Goal: Information Seeking & Learning: Understand process/instructions

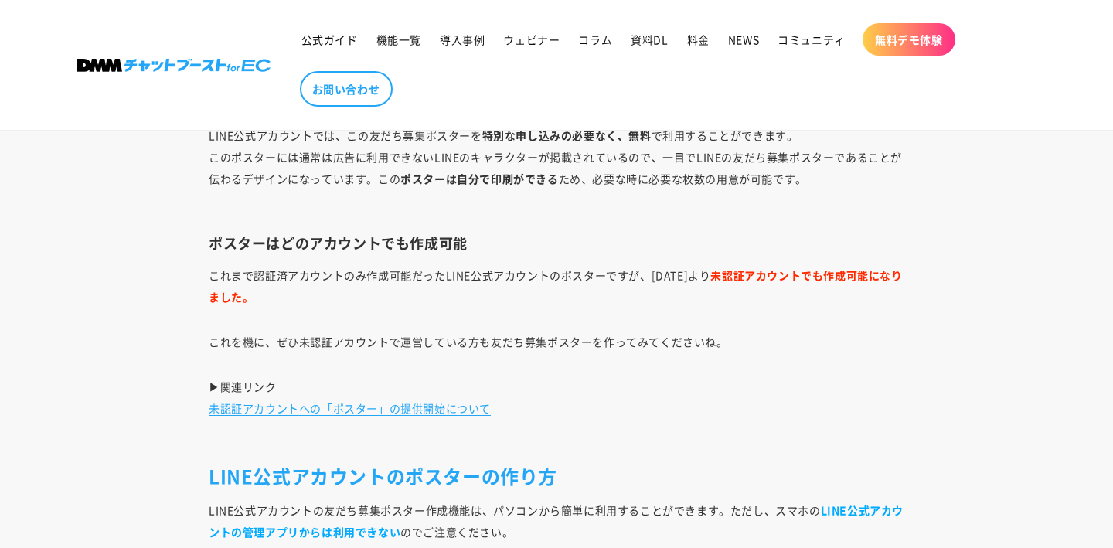
scroll to position [2640, 0]
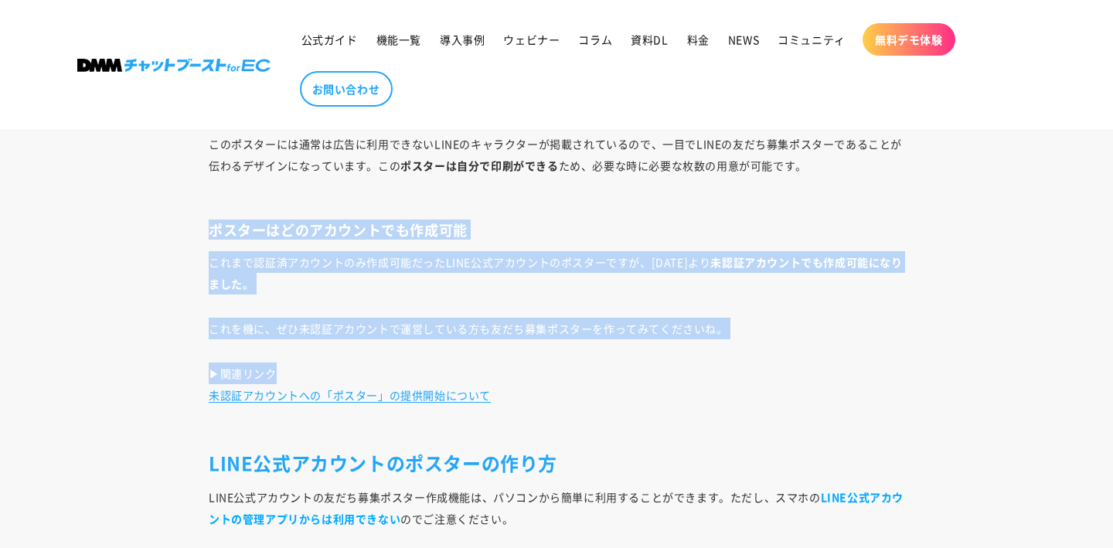
drag, startPoint x: 216, startPoint y: 212, endPoint x: 658, endPoint y: 384, distance: 474.5
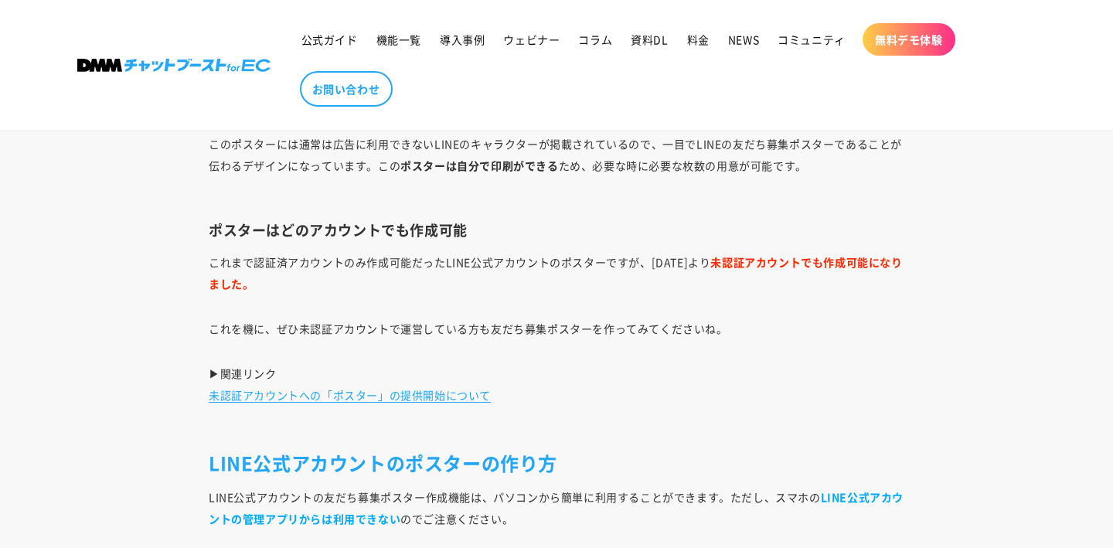
click at [658, 384] on p "▶関連リンク 未認証アカウントへの「ポスター」の提供開始について" at bounding box center [557, 395] width 696 height 65
click at [422, 393] on link "未認証アカウントへの「ポスター」の提供開始について" at bounding box center [350, 394] width 282 height 15
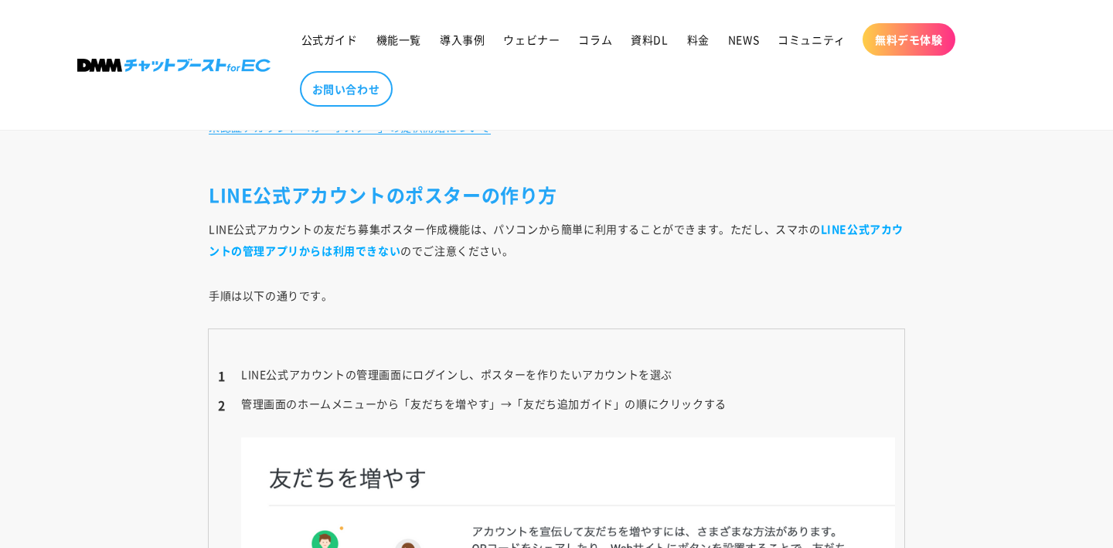
scroll to position [2911, 0]
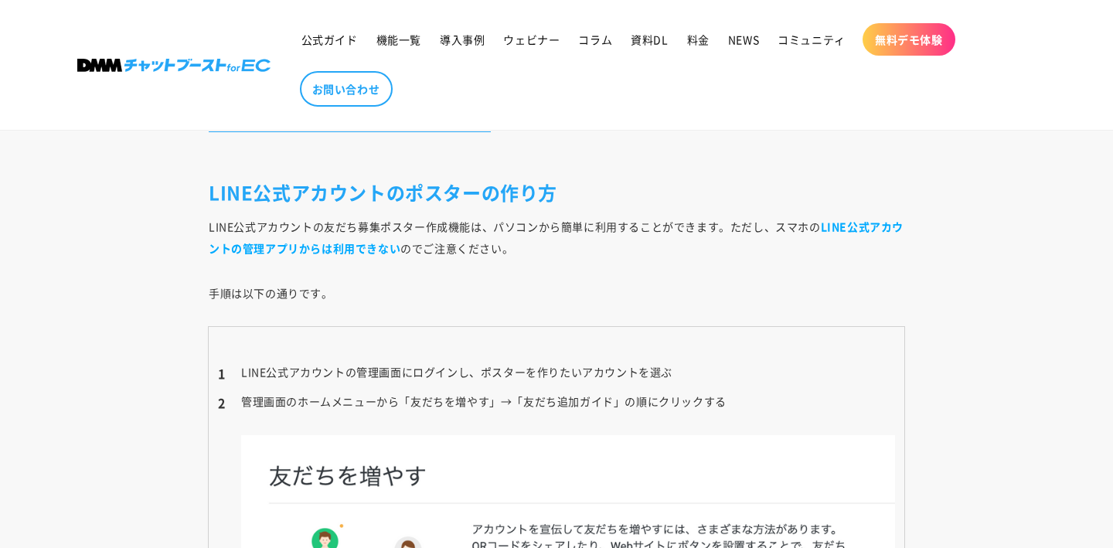
drag, startPoint x: 212, startPoint y: 224, endPoint x: 525, endPoint y: 254, distance: 314.5
click at [525, 254] on p "LINE公式アカウントの友だち募集ポスター作成機能は、パソコンから簡単に利用することができます。ただし、スマホの LINE公式アカウントの管理アプリからは利用…" at bounding box center [557, 237] width 696 height 43
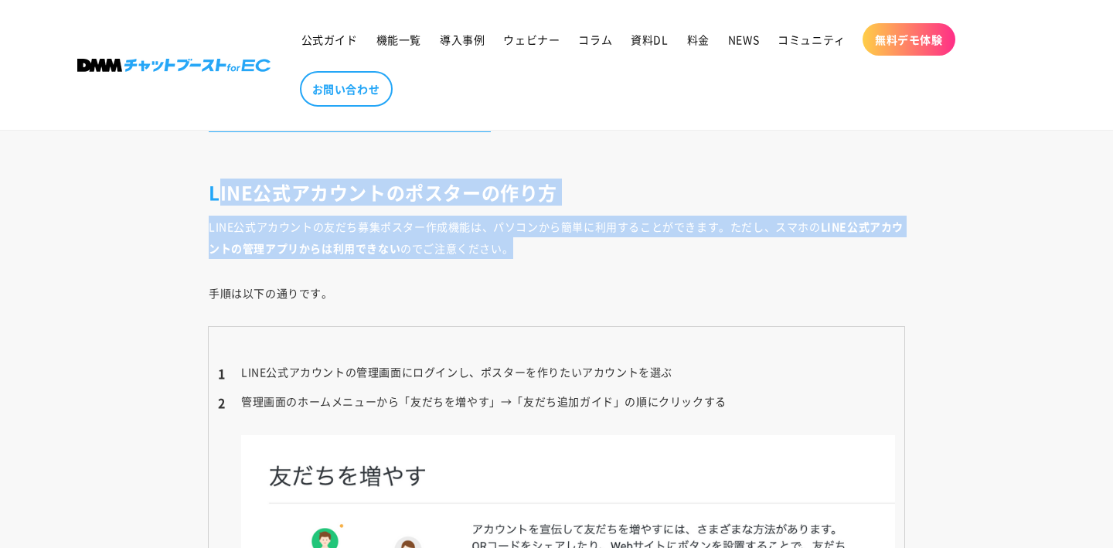
drag, startPoint x: 557, startPoint y: 243, endPoint x: 218, endPoint y: 198, distance: 341.5
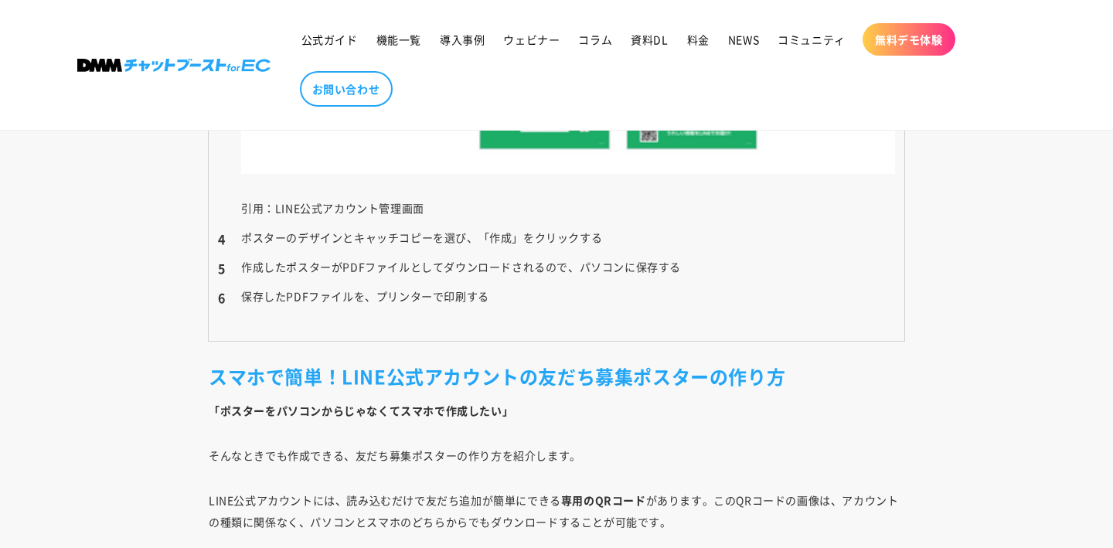
scroll to position [3868, 0]
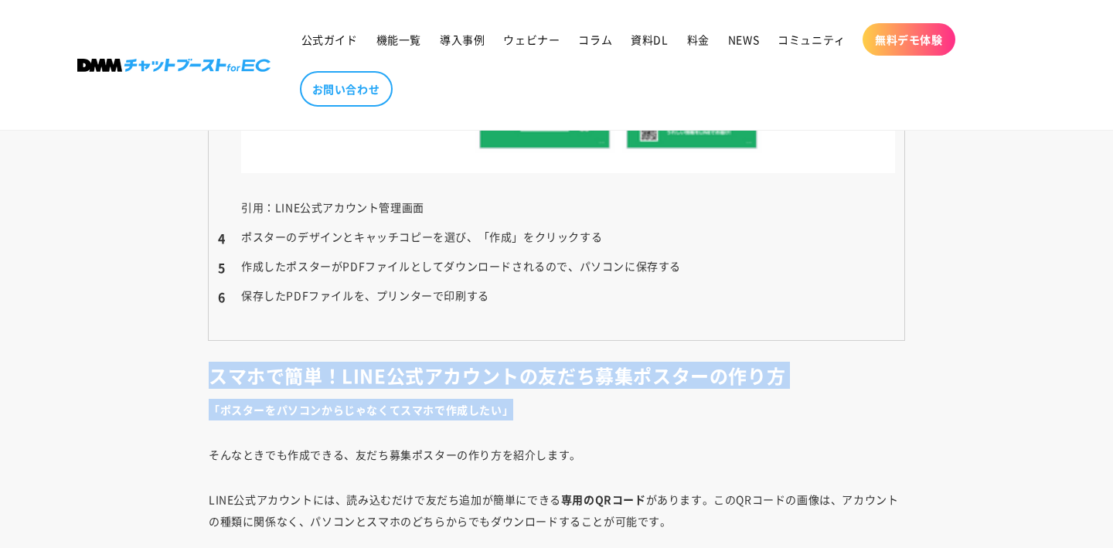
drag, startPoint x: 209, startPoint y: 376, endPoint x: 620, endPoint y: 411, distance: 411.9
click at [620, 411] on p "「ポスターをパソコンからじゃなくてスマホで作成したい」" at bounding box center [557, 410] width 696 height 22
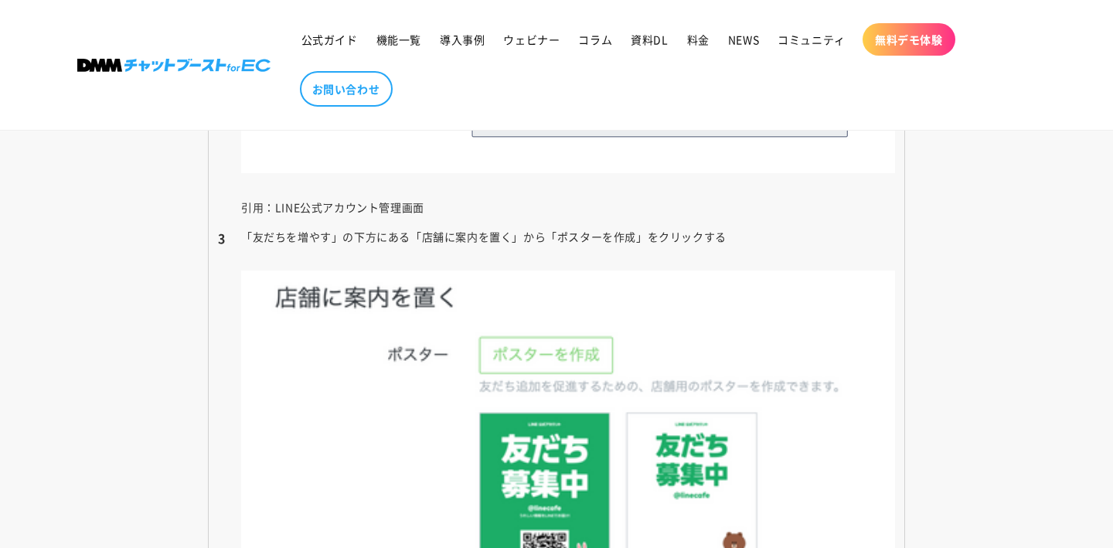
scroll to position [2902, 0]
